Goal: Transaction & Acquisition: Purchase product/service

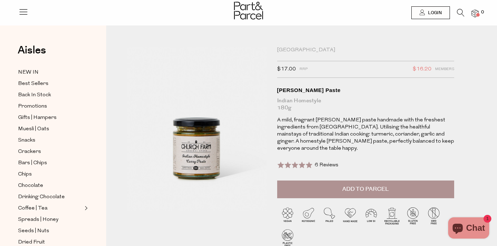
click at [318, 183] on button "Add to Parcel" at bounding box center [365, 189] width 177 height 18
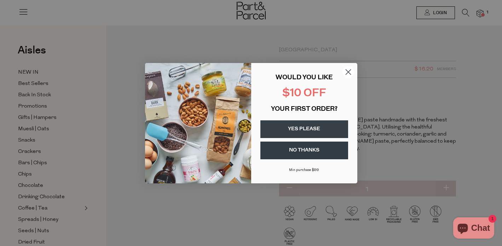
click at [350, 70] on circle "Close dialog" at bounding box center [348, 72] width 12 height 12
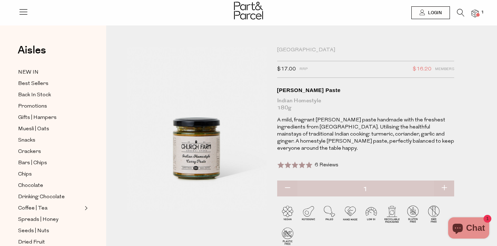
click at [444, 180] on button "button" at bounding box center [444, 188] width 20 height 16
type input "2"
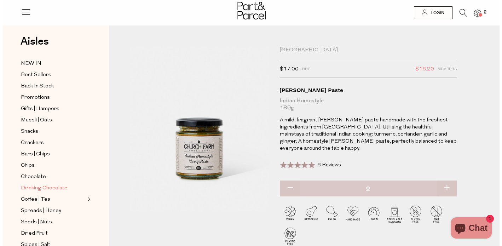
scroll to position [12, 0]
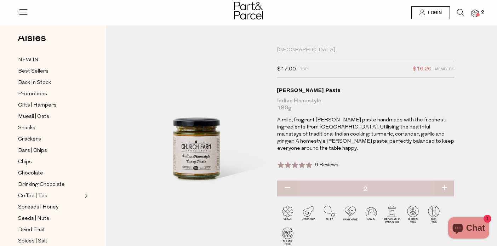
click at [451, 15] on li at bounding box center [457, 14] width 15 height 11
click at [457, 15] on icon at bounding box center [460, 13] width 7 height 8
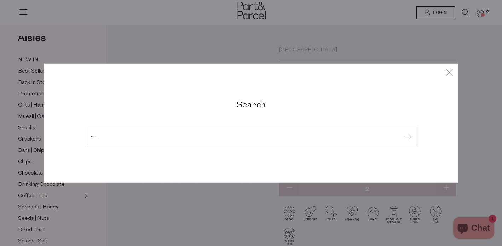
type input "e"
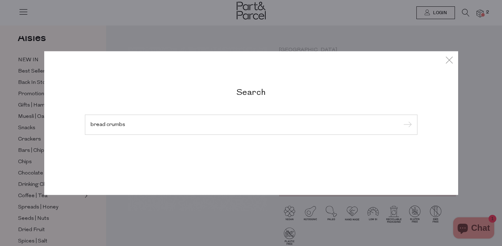
type input "bread crumbs"
click at [401, 120] on input "submit" at bounding box center [406, 125] width 11 height 11
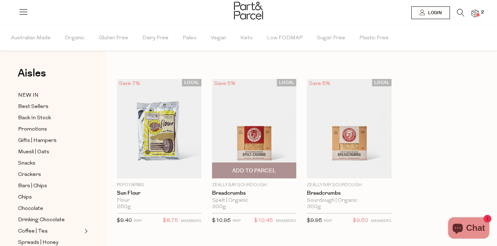
click at [264, 172] on span "Add To Parcel" at bounding box center [254, 170] width 44 height 7
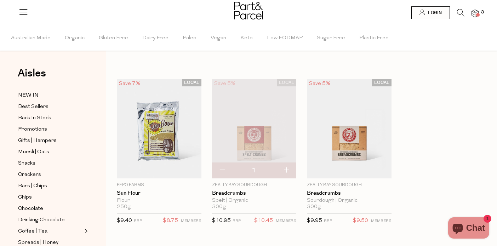
click at [222, 170] on button "button" at bounding box center [222, 171] width 20 height 16
type input "0"
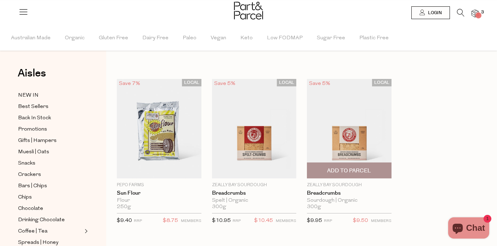
click at [380, 169] on span "Add To Parcel" at bounding box center [349, 170] width 80 height 15
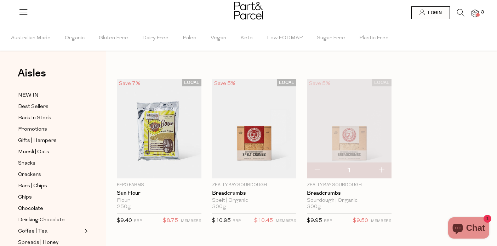
click at [378, 172] on button "button" at bounding box center [381, 171] width 20 height 16
type input "2"
click at [41, 119] on span "Back In Stock" at bounding box center [34, 118] width 33 height 8
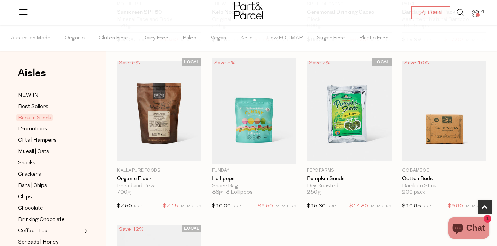
scroll to position [265, 0]
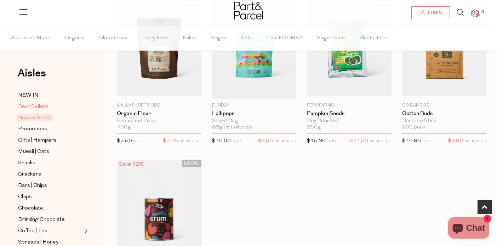
click at [40, 106] on span "Best Sellers" at bounding box center [33, 107] width 30 height 8
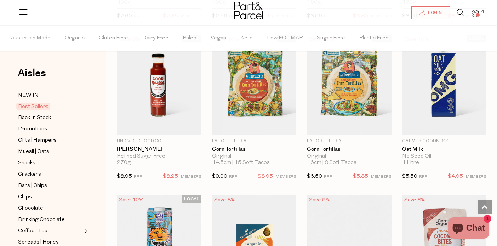
scroll to position [1186, 0]
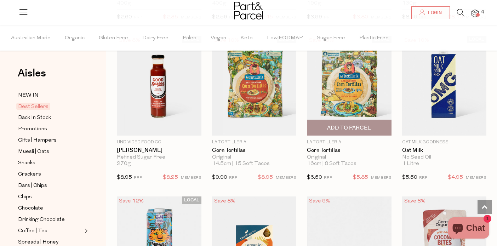
click at [353, 129] on span "Add To Parcel" at bounding box center [349, 127] width 44 height 7
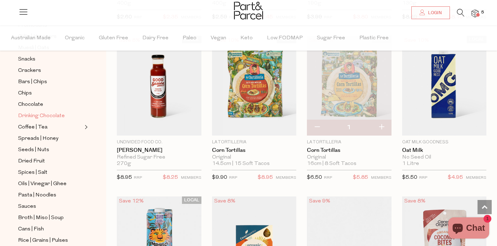
scroll to position [105, 0]
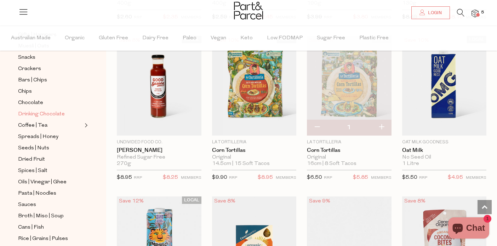
click at [47, 116] on span "Drinking Chocolate" at bounding box center [41, 114] width 47 height 8
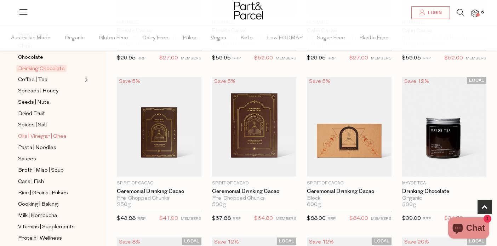
scroll to position [152, 0]
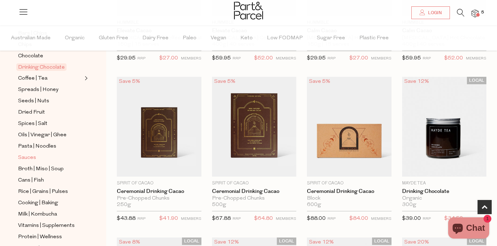
click at [30, 156] on span "Sauces" at bounding box center [27, 158] width 18 height 8
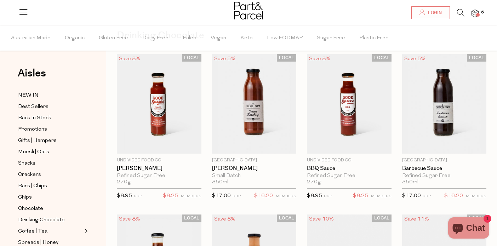
scroll to position [13, 0]
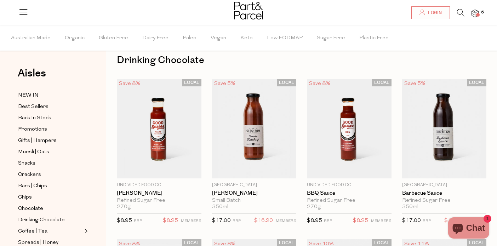
type input "2"
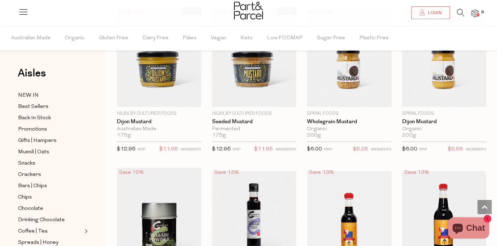
scroll to position [1721, 0]
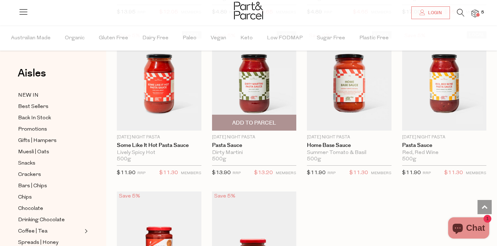
scroll to position [2458, 0]
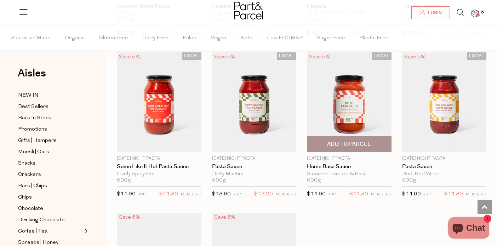
click at [333, 96] on img at bounding box center [349, 102] width 85 height 100
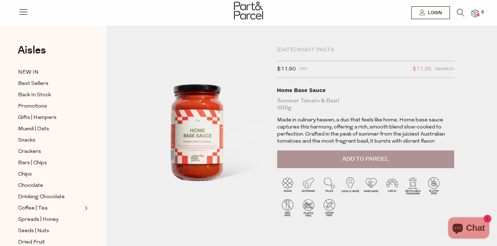
scroll to position [0, 0]
click at [342, 155] on span "Add to Parcel" at bounding box center [365, 159] width 46 height 8
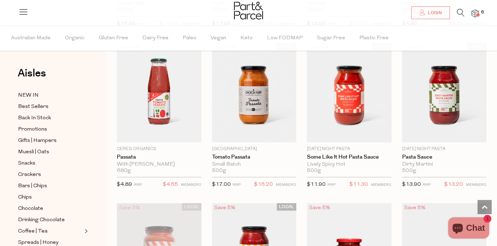
scroll to position [369, 0]
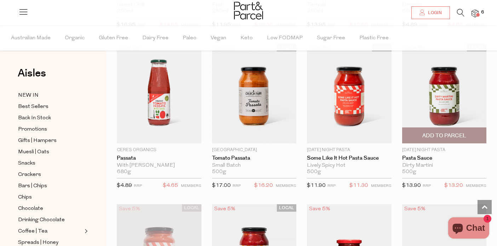
click at [434, 115] on img at bounding box center [444, 94] width 85 height 100
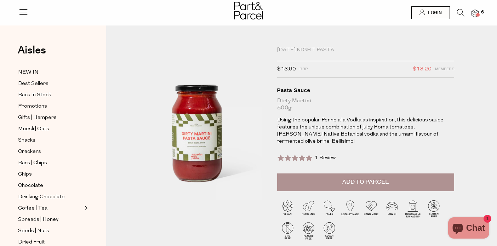
click at [301, 159] on span at bounding box center [294, 157] width 35 height 7
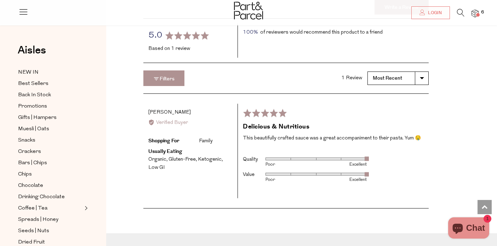
scroll to position [801, 0]
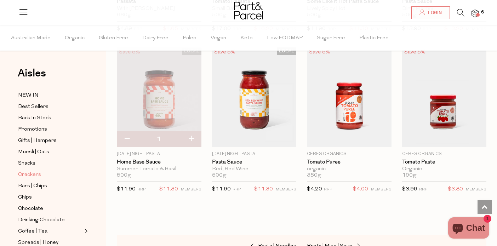
scroll to position [145, 0]
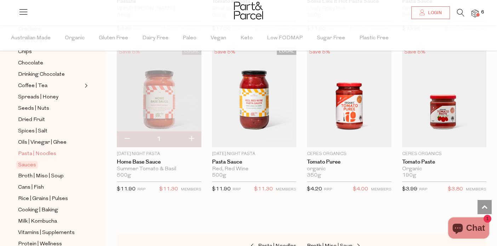
click at [28, 152] on span "Pasta | Noodles" at bounding box center [37, 154] width 38 height 8
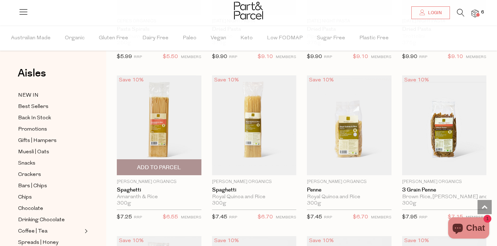
scroll to position [499, 0]
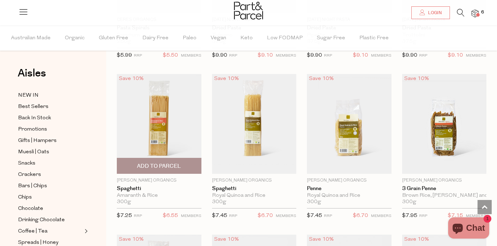
click at [157, 140] on img at bounding box center [159, 124] width 85 height 100
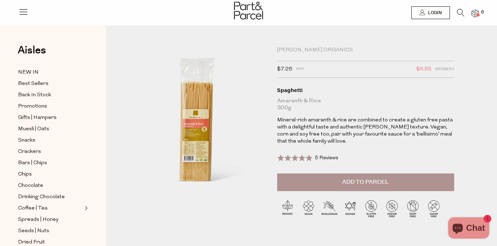
click at [313, 156] on div "Rated 5.0 out of 5 5 Reviews Based on 5 reviews Click to go to reviews" at bounding box center [308, 158] width 62 height 10
click at [358, 183] on span "Add to Parcel" at bounding box center [365, 182] width 46 height 8
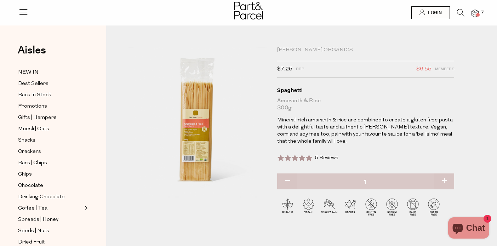
click at [476, 12] on img at bounding box center [474, 14] width 7 height 8
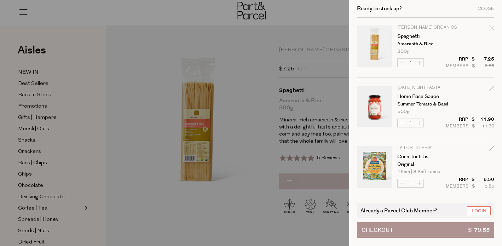
click at [250, 138] on div at bounding box center [251, 123] width 502 height 246
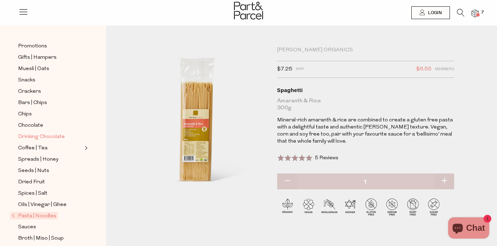
scroll to position [75, 0]
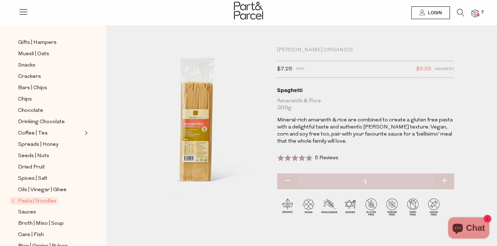
click at [27, 200] on span "Pasta | Noodles" at bounding box center [34, 200] width 48 height 7
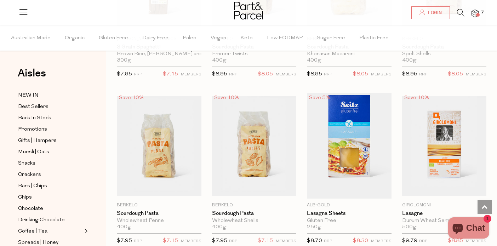
scroll to position [805, 0]
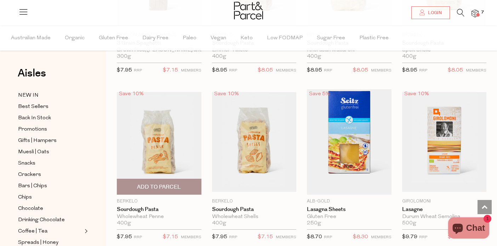
click at [174, 162] on img at bounding box center [159, 142] width 85 height 100
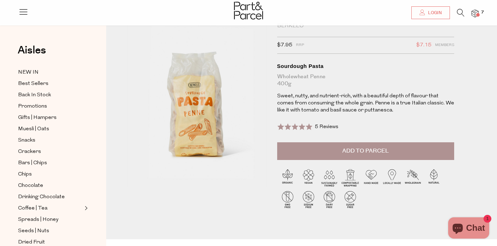
scroll to position [25, 0]
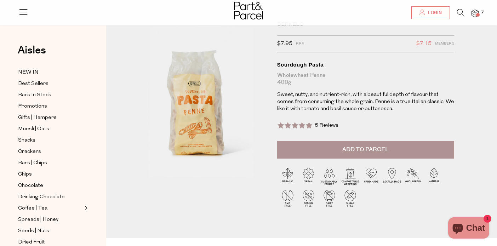
click at [336, 147] on button "Add to Parcel" at bounding box center [365, 150] width 177 height 18
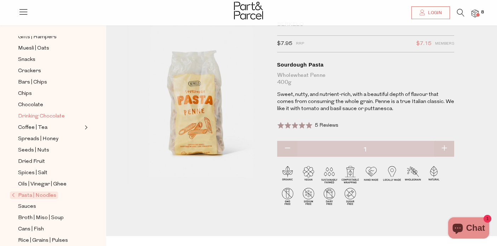
scroll to position [81, 0]
click at [37, 127] on span "Coffee | Tea" at bounding box center [32, 127] width 29 height 8
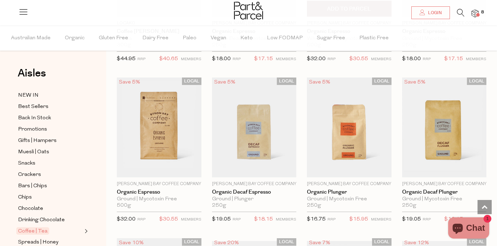
scroll to position [3104, 0]
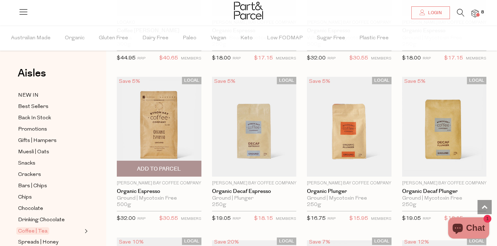
click at [158, 112] on img at bounding box center [159, 127] width 85 height 100
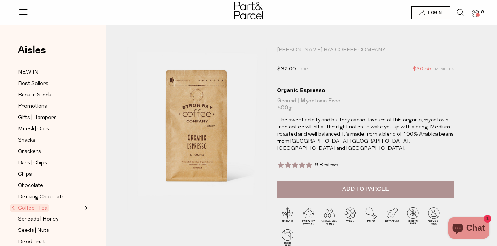
click at [387, 185] on span "Add to Parcel" at bounding box center [365, 189] width 46 height 8
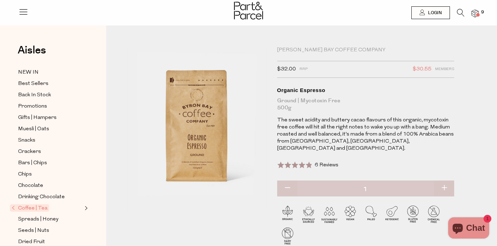
click at [477, 12] on img at bounding box center [474, 14] width 7 height 8
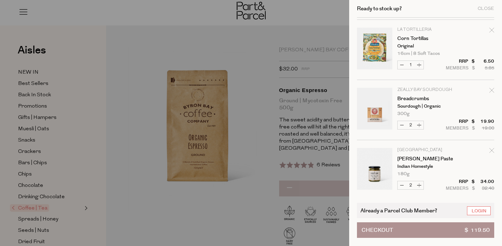
scroll to position [220, 0]
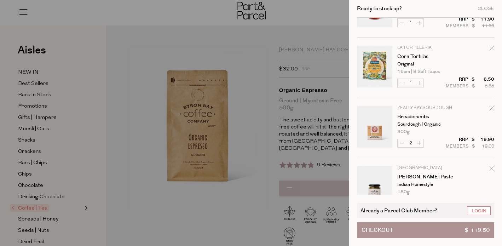
click at [489, 50] on icon "Remove Corn Tortillas" at bounding box center [491, 48] width 5 height 5
type input "Add Membership"
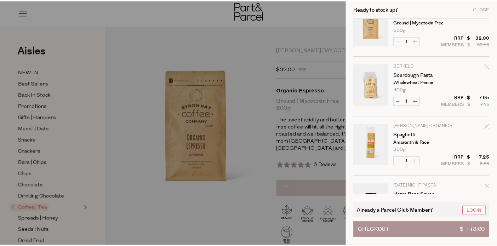
scroll to position [0, 0]
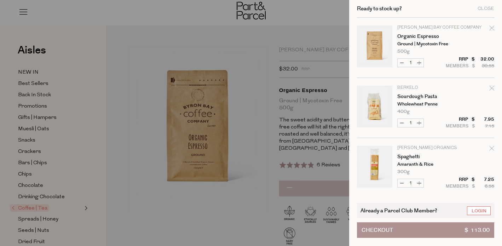
click at [27, 206] on div at bounding box center [251, 123] width 502 height 246
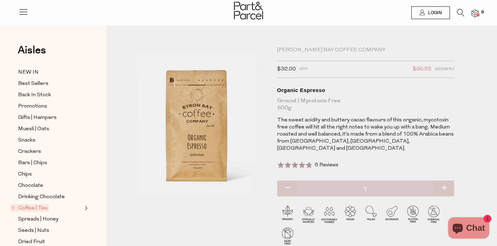
click at [27, 206] on span "Coffee | Tea" at bounding box center [29, 207] width 39 height 7
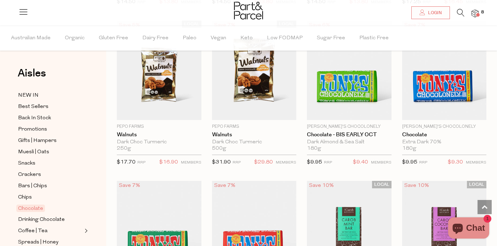
scroll to position [1533, 0]
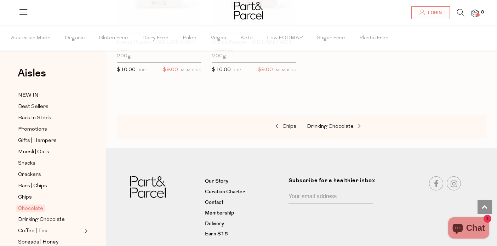
scroll to position [2431, 0]
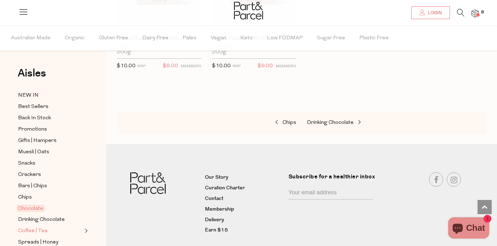
click at [28, 232] on span "Coffee | Tea" at bounding box center [32, 231] width 29 height 8
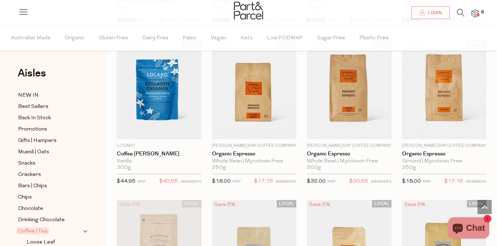
scroll to position [2982, 0]
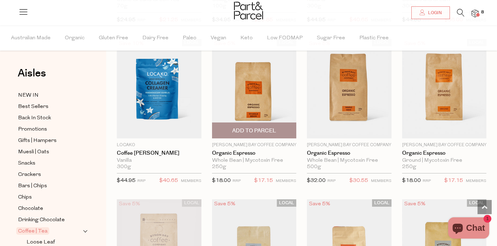
click at [262, 100] on img at bounding box center [254, 89] width 85 height 100
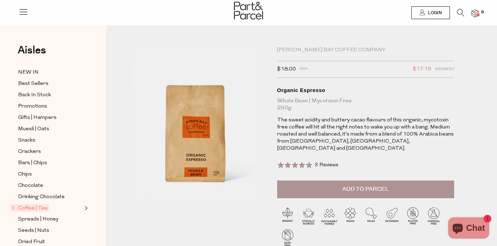
click at [311, 180] on button "Add to Parcel" at bounding box center [365, 189] width 177 height 18
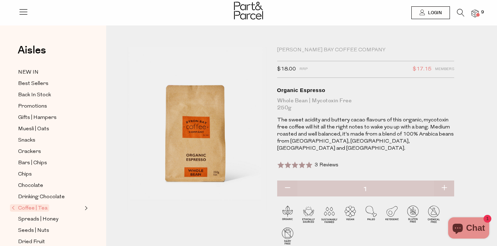
click at [476, 16] on span at bounding box center [478, 15] width 4 height 4
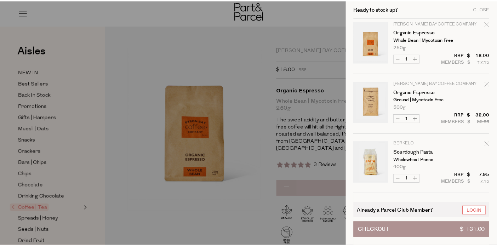
scroll to position [6, 0]
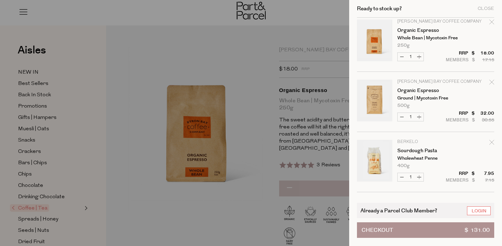
click at [258, 110] on div at bounding box center [251, 123] width 502 height 246
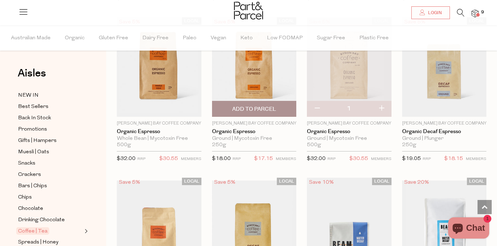
scroll to position [1060, 0]
click at [267, 106] on span "Add To Parcel" at bounding box center [254, 109] width 44 height 7
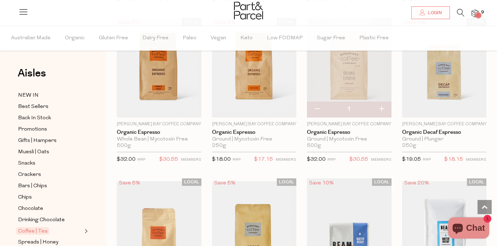
click at [482, 16] on div at bounding box center [248, 11] width 497 height 23
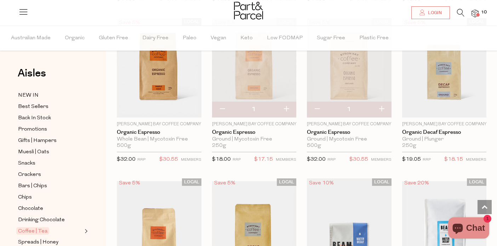
click at [476, 13] on span at bounding box center [478, 15] width 4 height 4
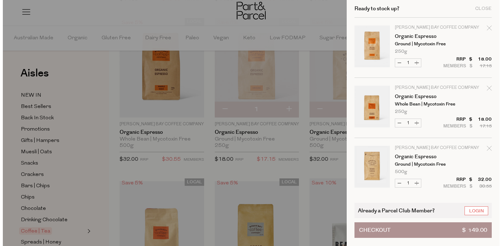
scroll to position [1070, 0]
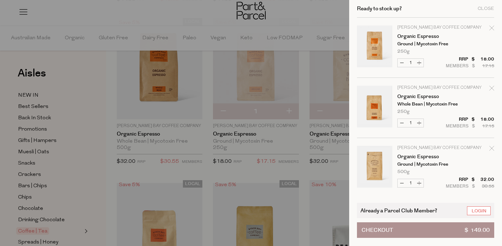
click at [489, 30] on icon "Remove Organic Espresso" at bounding box center [491, 27] width 5 height 5
type input "Add Membership"
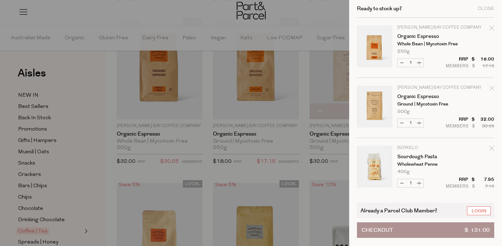
click at [311, 27] on div at bounding box center [251, 123] width 502 height 246
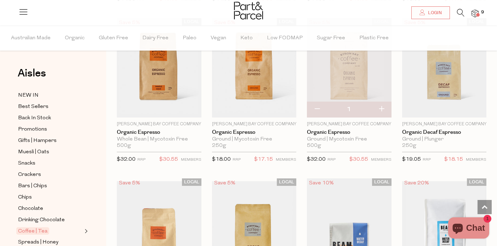
scroll to position [2, 0]
click at [434, 12] on span "Login" at bounding box center [434, 13] width 16 height 6
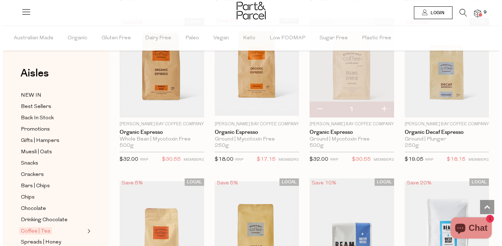
scroll to position [1070, 0]
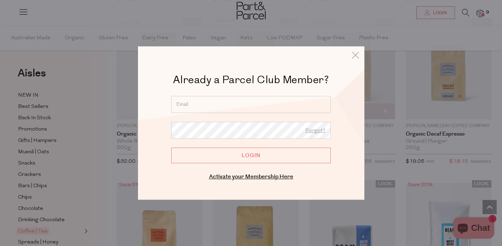
click at [251, 104] on input "email" at bounding box center [251, 104] width 160 height 17
type input "mariaaivanciu@hotmail.com"
click at [236, 154] on input "Login" at bounding box center [251, 156] width 160 height 16
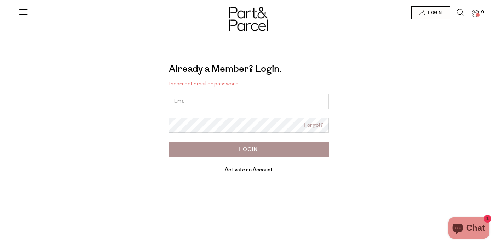
click at [206, 105] on input "email" at bounding box center [249, 101] width 160 height 15
click at [219, 115] on form "Incorrect email or password. Forgot? Login Activate an Account Manage subscript…" at bounding box center [249, 127] width 160 height 95
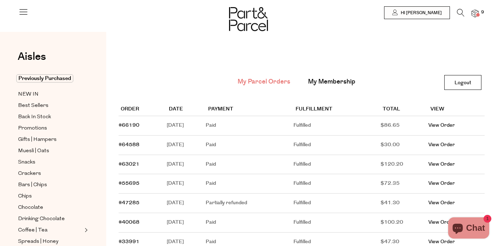
click at [477, 13] on span at bounding box center [478, 15] width 4 height 4
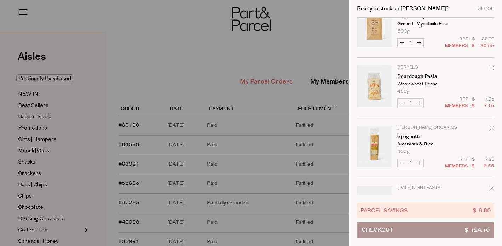
scroll to position [82, 0]
click at [421, 160] on button "Increase Spaghetti" at bounding box center [419, 161] width 8 height 8
type input "2"
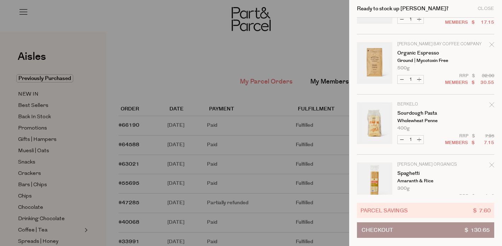
scroll to position [46, 0]
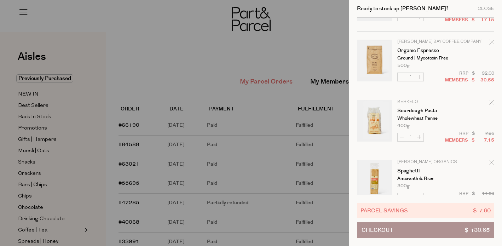
click at [491, 100] on icon "Remove Sourdough Pasta" at bounding box center [491, 102] width 5 height 5
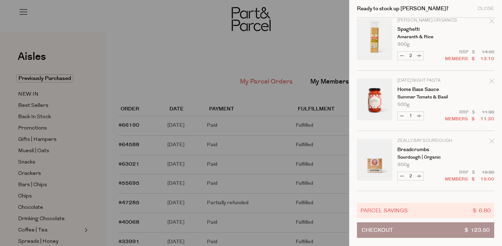
scroll to position [121, 0]
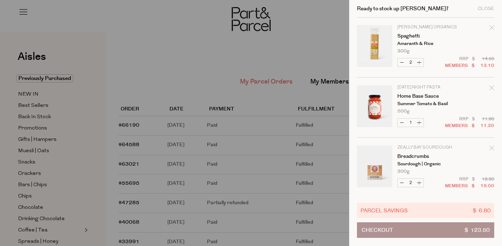
click at [417, 123] on button "Increase Home Base Sauce" at bounding box center [419, 122] width 8 height 8
type input "2"
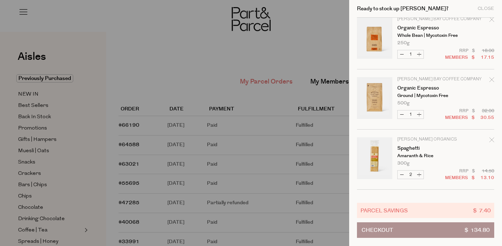
scroll to position [0, 0]
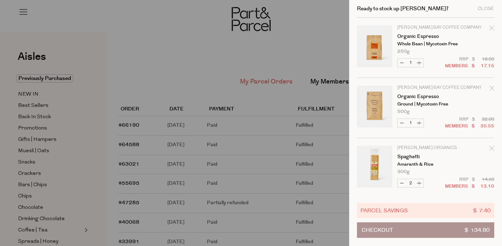
click at [490, 30] on icon "Remove Organic Espresso" at bounding box center [491, 27] width 5 height 5
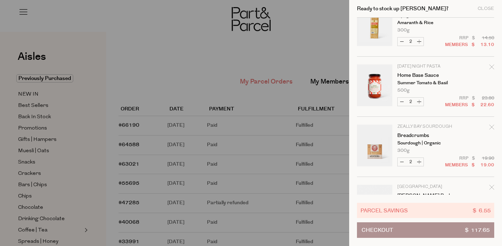
scroll to position [124, 0]
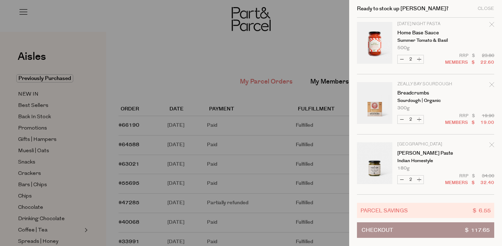
click at [416, 230] on button "Checkout $ 117.65" at bounding box center [425, 230] width 137 height 16
